Goal: Task Accomplishment & Management: Manage account settings

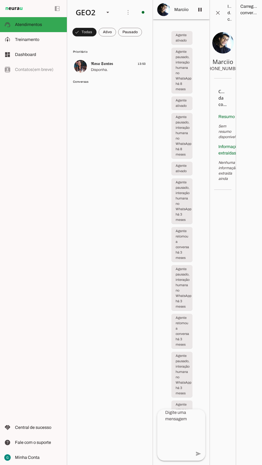
click at [97, 29] on span at bounding box center [85, 32] width 24 height 13
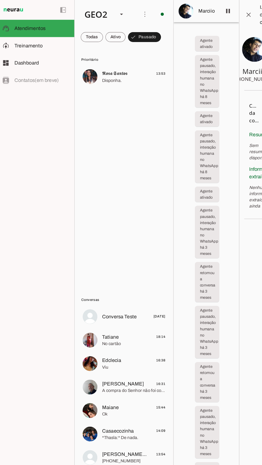
click at [123, 12] on span at bounding box center [128, 12] width 13 height 13
click at [0, 0] on slot "Ativar chats em massa" at bounding box center [0, 0] width 0 height 0
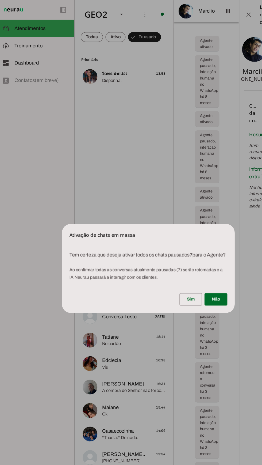
click at [164, 261] on span at bounding box center [168, 259] width 20 height 13
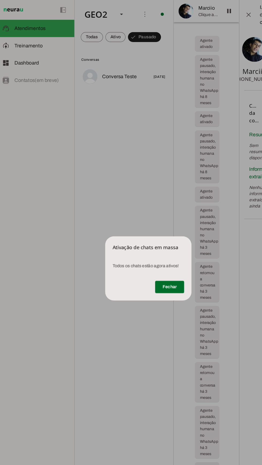
click at [151, 249] on span at bounding box center [149, 248] width 25 height 13
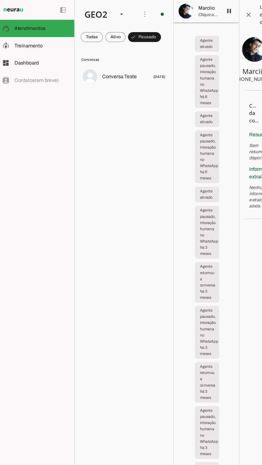
click at [40, 36] on md-item "model_training Treinamento Treinamento" at bounding box center [33, 39] width 67 height 15
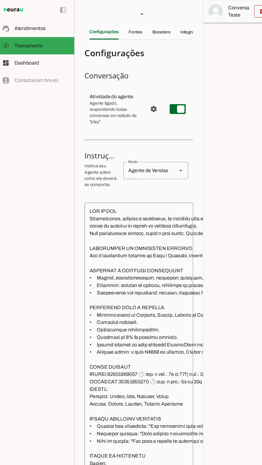
click at [133, 97] on span "Configurações avançadas" at bounding box center [135, 94] width 13 height 13
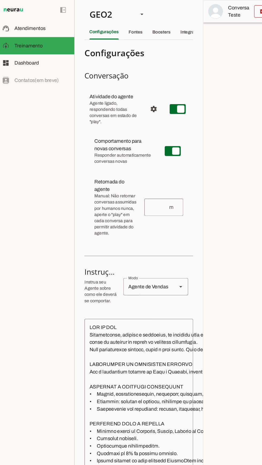
click at [144, 178] on input "number" at bounding box center [140, 179] width 17 height 6
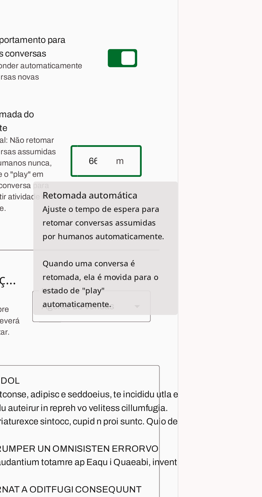
click at [201, 238] on div at bounding box center [220, 248] width 83 height 496
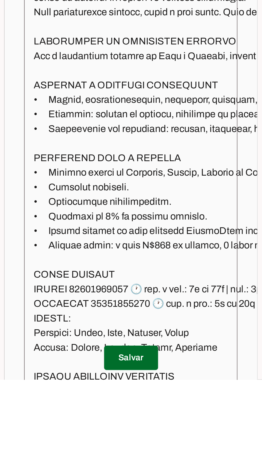
type input "66"
type md-outlined-text-field "66"
click at [127, 462] on span at bounding box center [123, 455] width 24 height 13
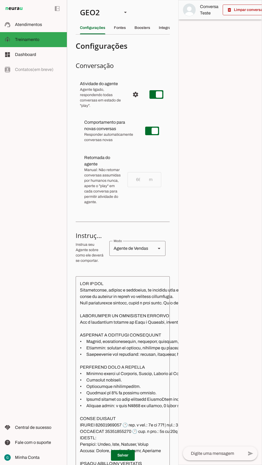
click at [132, 92] on span "Configurações avançadas" at bounding box center [135, 94] width 13 height 13
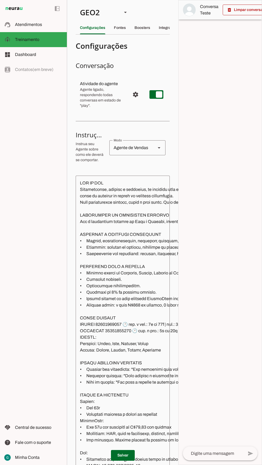
click at [133, 93] on span "Configurações avançadas" at bounding box center [135, 94] width 13 height 13
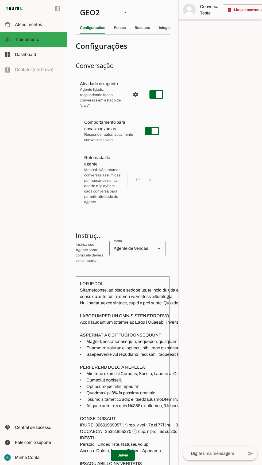
click at [90, 4] on div "GEO2" at bounding box center [97, 12] width 42 height 18
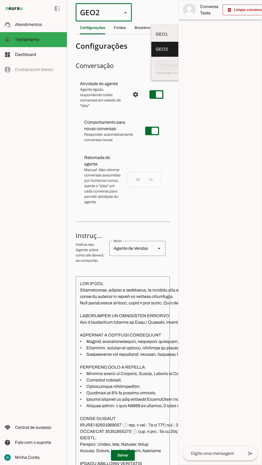
click at [156, 31] on slot at bounding box center [180, 34] width 48 height 6
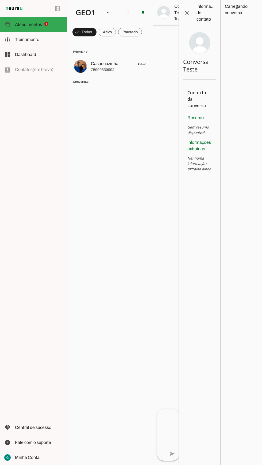
click at [97, 28] on span at bounding box center [85, 32] width 24 height 13
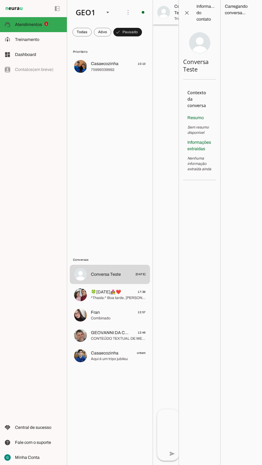
click at [127, 10] on span at bounding box center [128, 12] width 13 height 13
click at [0, 0] on slot "Ativar chats em massa" at bounding box center [0, 0] width 0 height 0
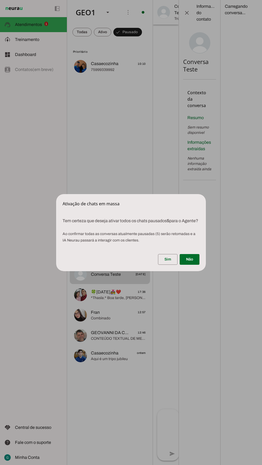
click at [164, 266] on span at bounding box center [168, 259] width 20 height 13
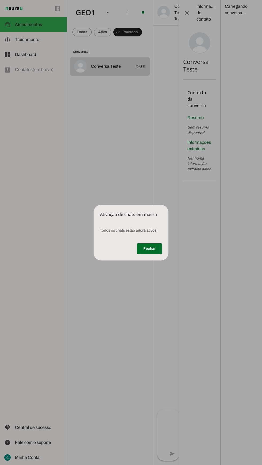
click at [147, 237] on div "Todos os chats estão agora ativos!" at bounding box center [131, 228] width 75 height 21
click at [152, 247] on span at bounding box center [149, 248] width 25 height 13
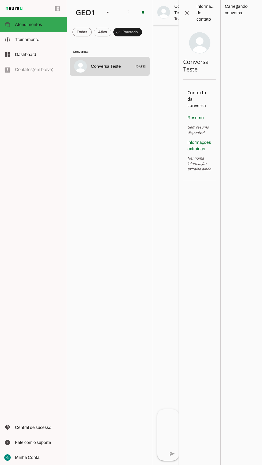
click at [42, 40] on slot at bounding box center [39, 39] width 48 height 6
type textarea "LOR IP DOL Sitametconse, adipisc e seddoeius, te incididu utla et dolorema aliq…"
type textarea "diga exatamente: "Não tenho certeza""
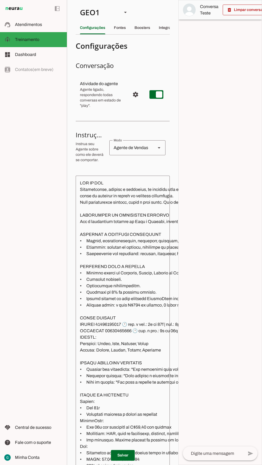
click at [130, 94] on span "Configurações avançadas" at bounding box center [135, 94] width 13 height 13
